Goal: Check status: Check status

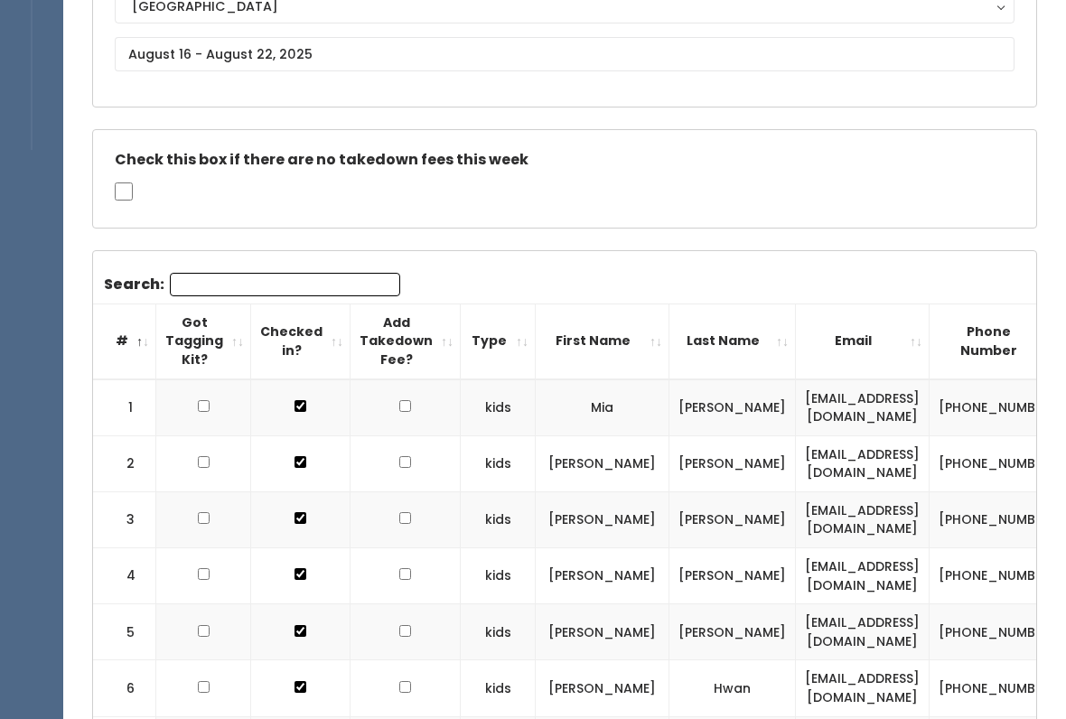
scroll to position [219, 0]
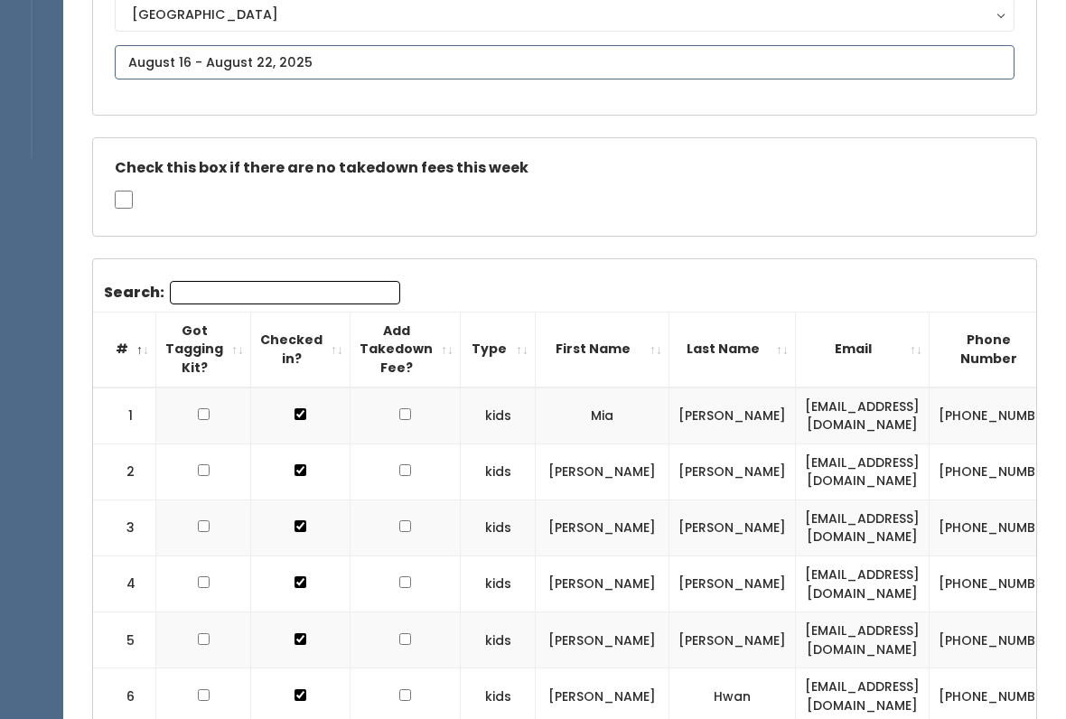
click at [405, 60] on input "text" at bounding box center [564, 62] width 899 height 34
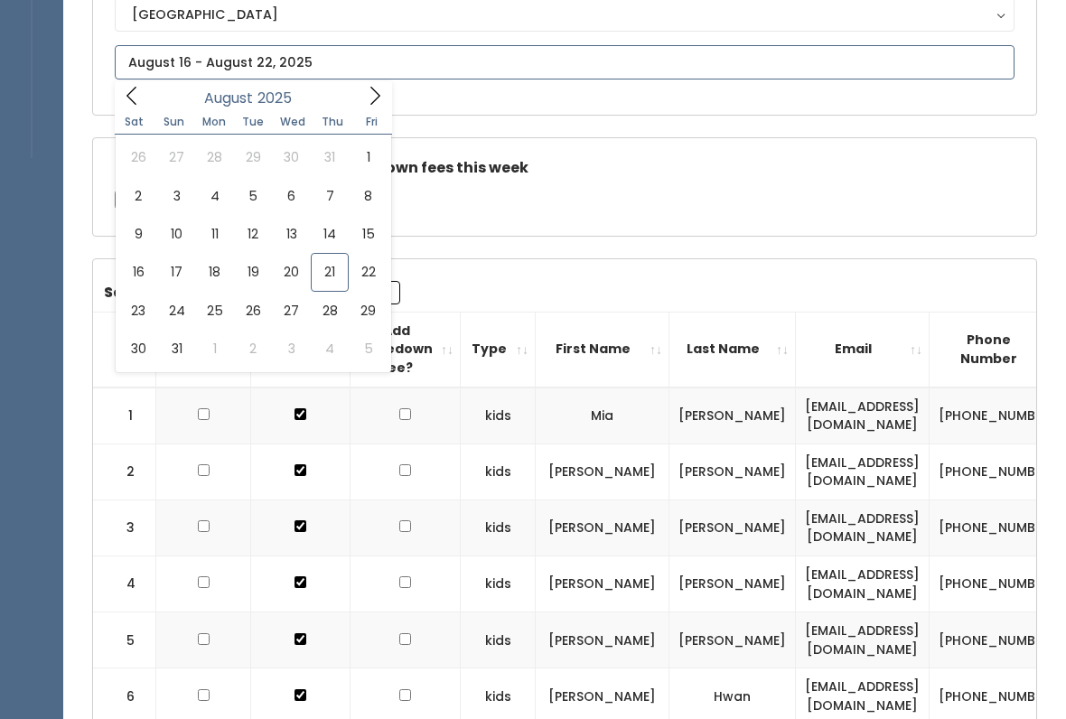
type input "[DATE] to [DATE]"
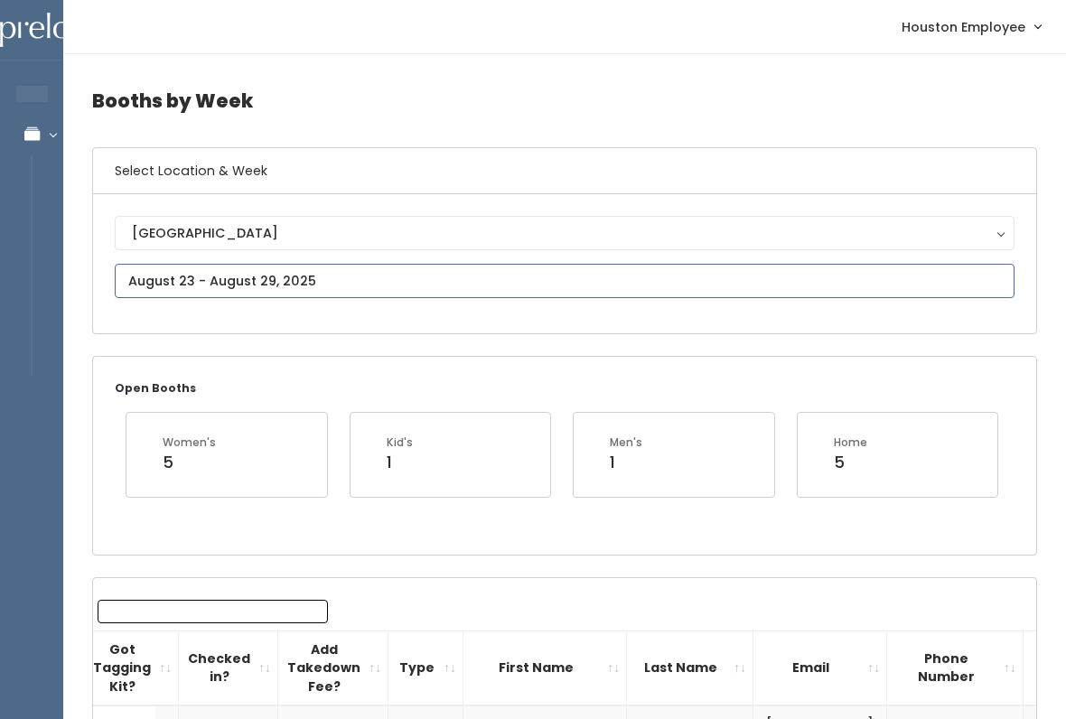
click at [471, 285] on input "text" at bounding box center [564, 281] width 899 height 34
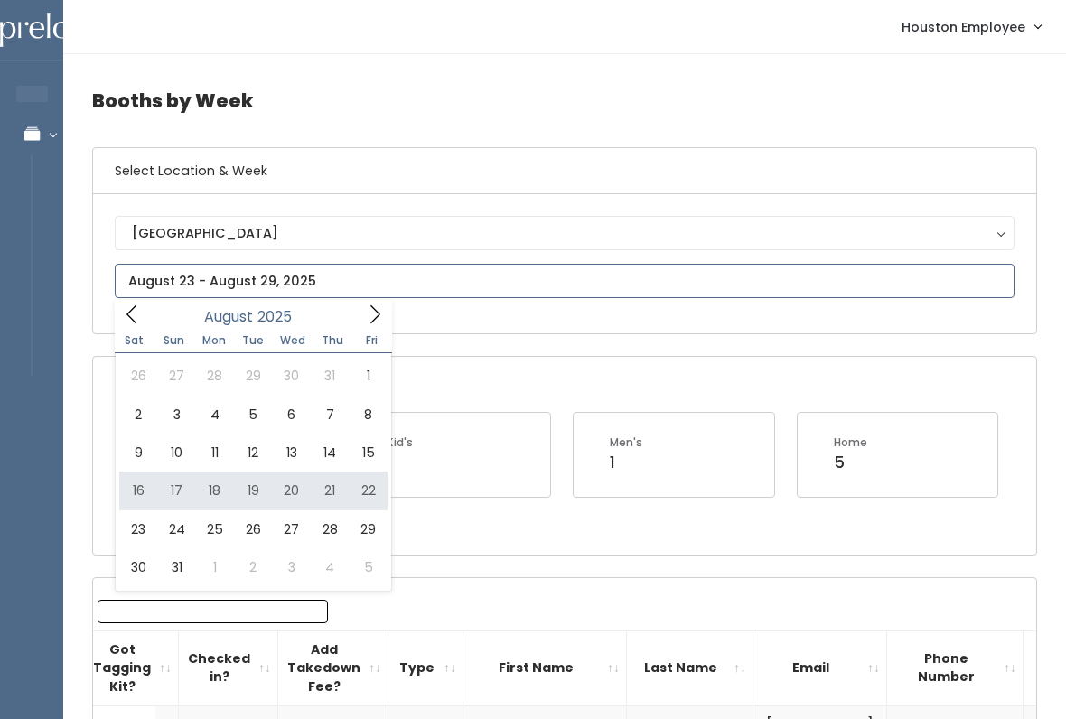
type input "August 16 to August 22"
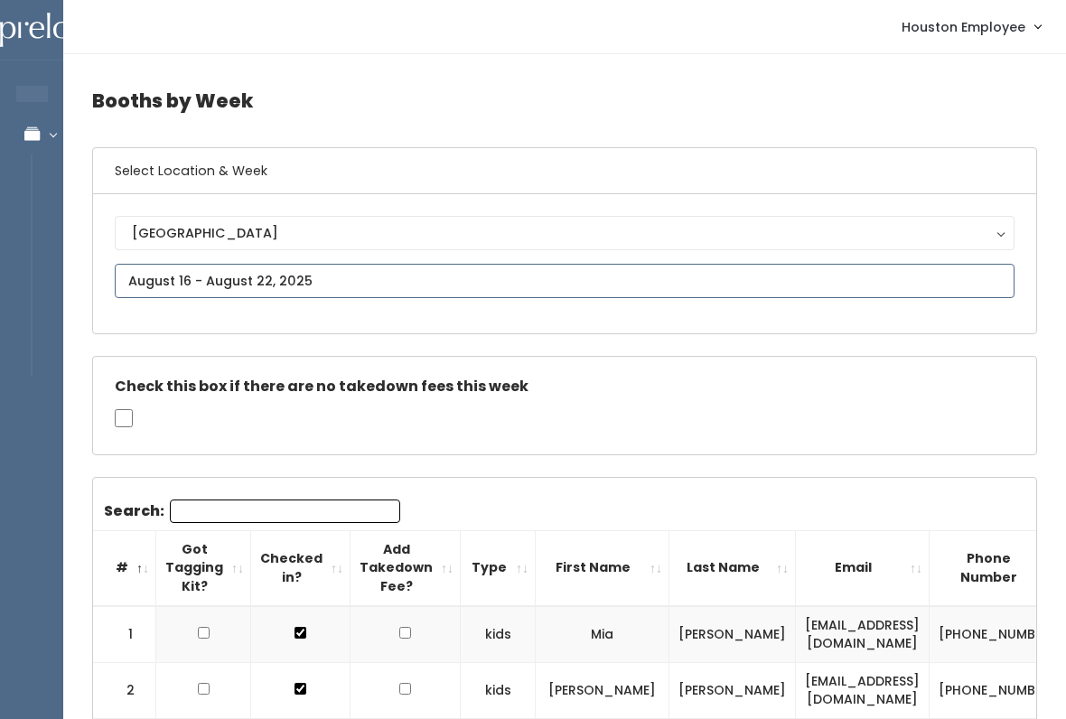
click at [337, 271] on input "text" at bounding box center [564, 281] width 899 height 34
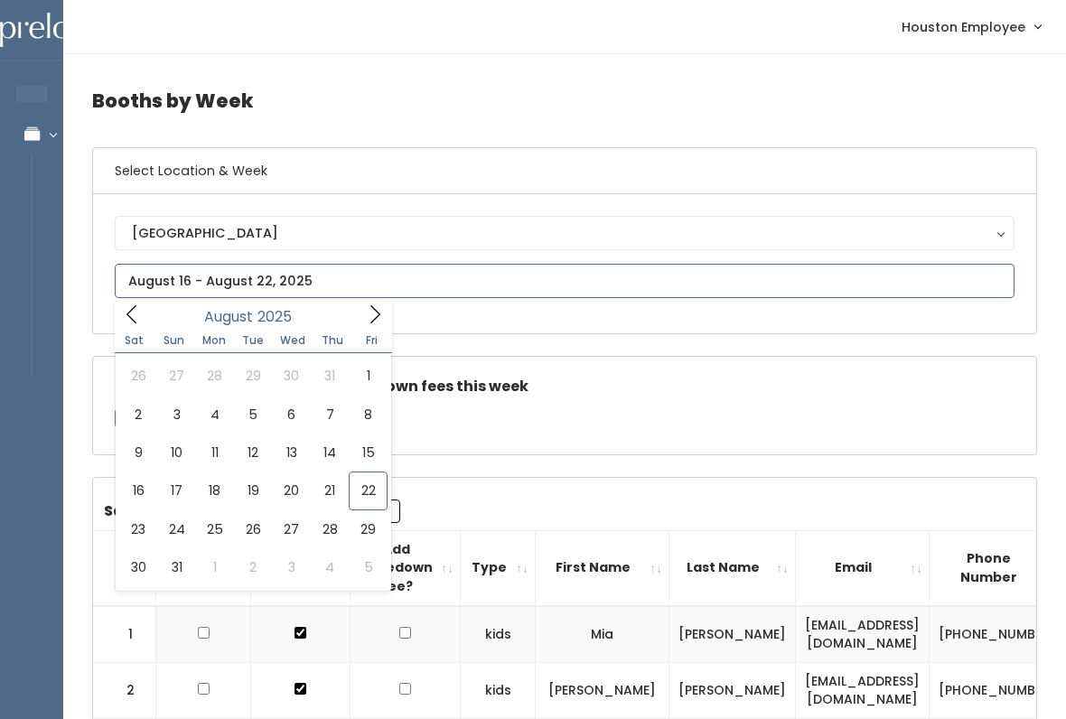
type input "[DATE] to [DATE]"
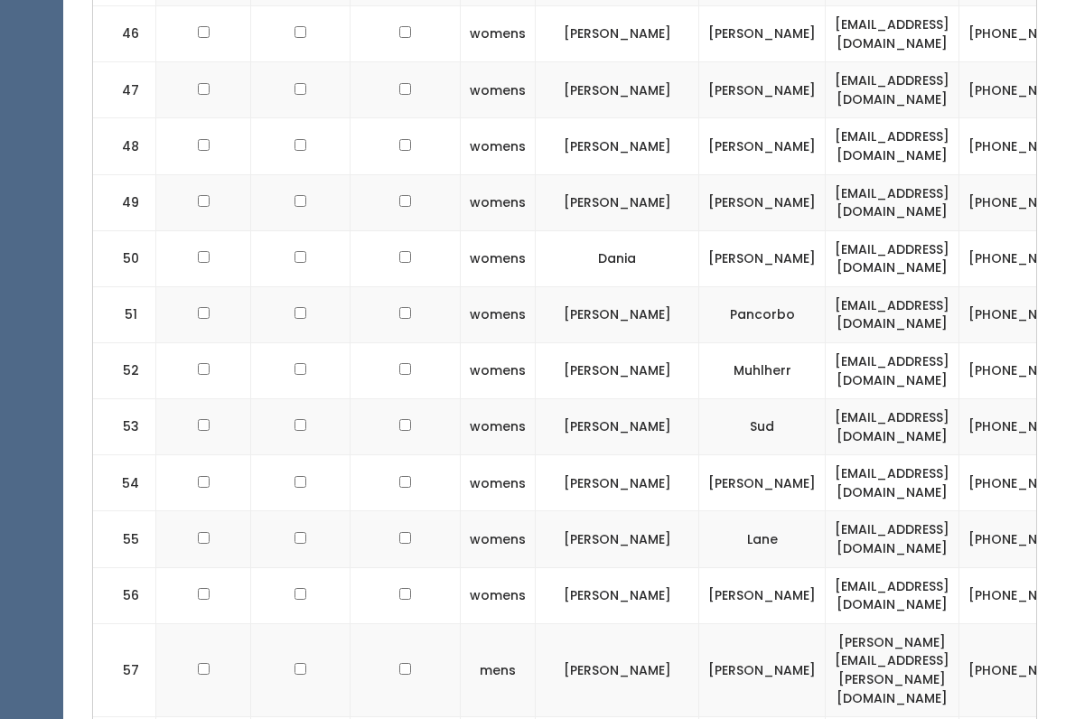
scroll to position [3286, 0]
